Goal: Find specific page/section: Find specific page/section

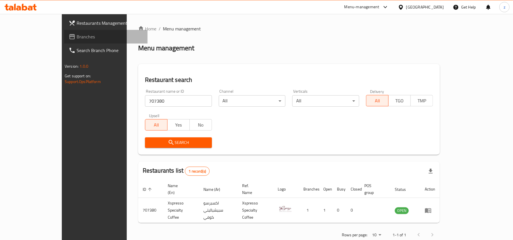
click at [77, 37] on span "Branches" at bounding box center [110, 36] width 66 height 7
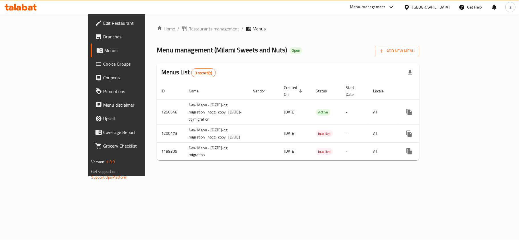
click at [188, 32] on span "Restaurants management" at bounding box center [213, 28] width 51 height 7
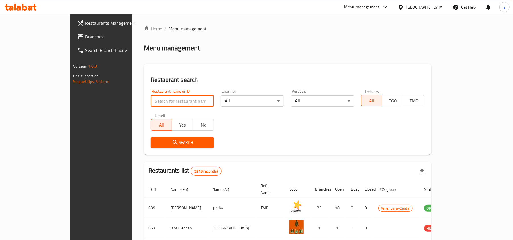
click at [151, 101] on input "search" at bounding box center [182, 100] width 63 height 11
paste input "601783"
type input "601783"
click at [155, 146] on span "Search" at bounding box center [182, 142] width 54 height 7
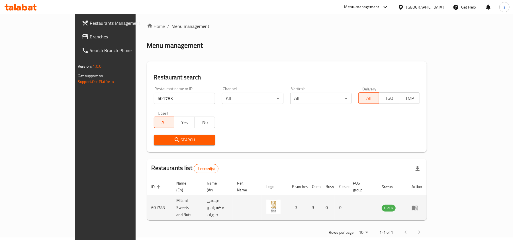
scroll to position [3, 0]
